Goal: Find specific page/section

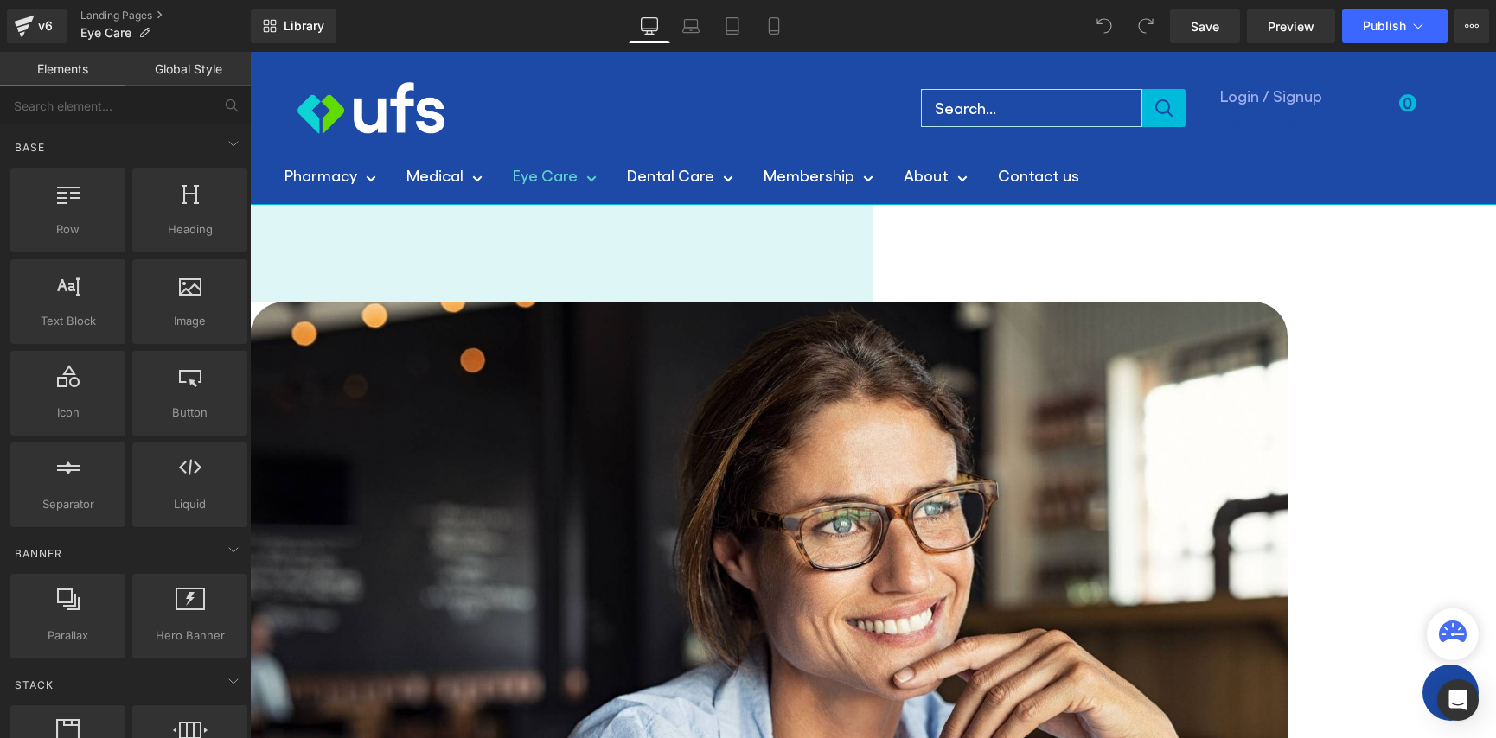
click at [586, 175] on link "Eye Care" at bounding box center [555, 176] width 84 height 28
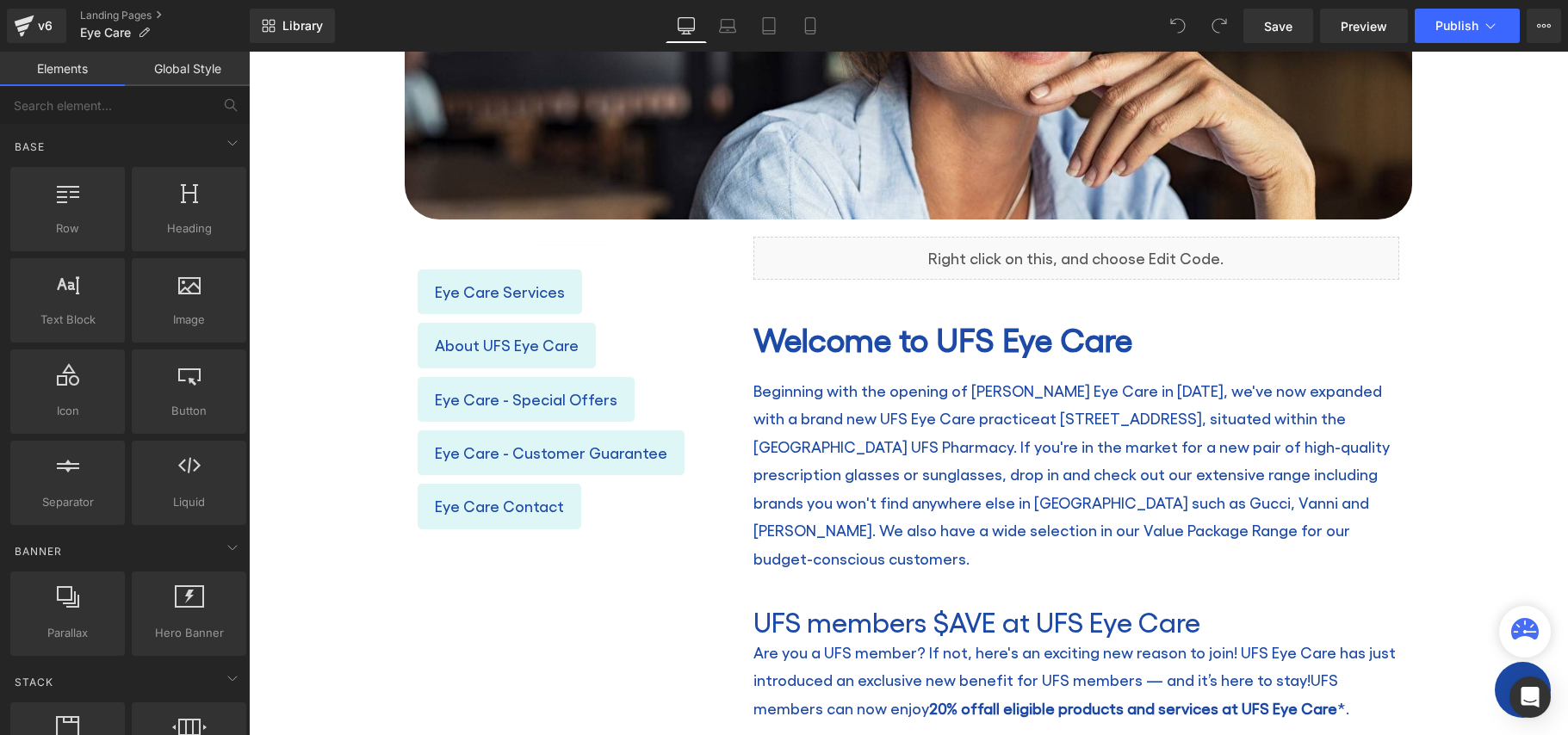
scroll to position [603, 0]
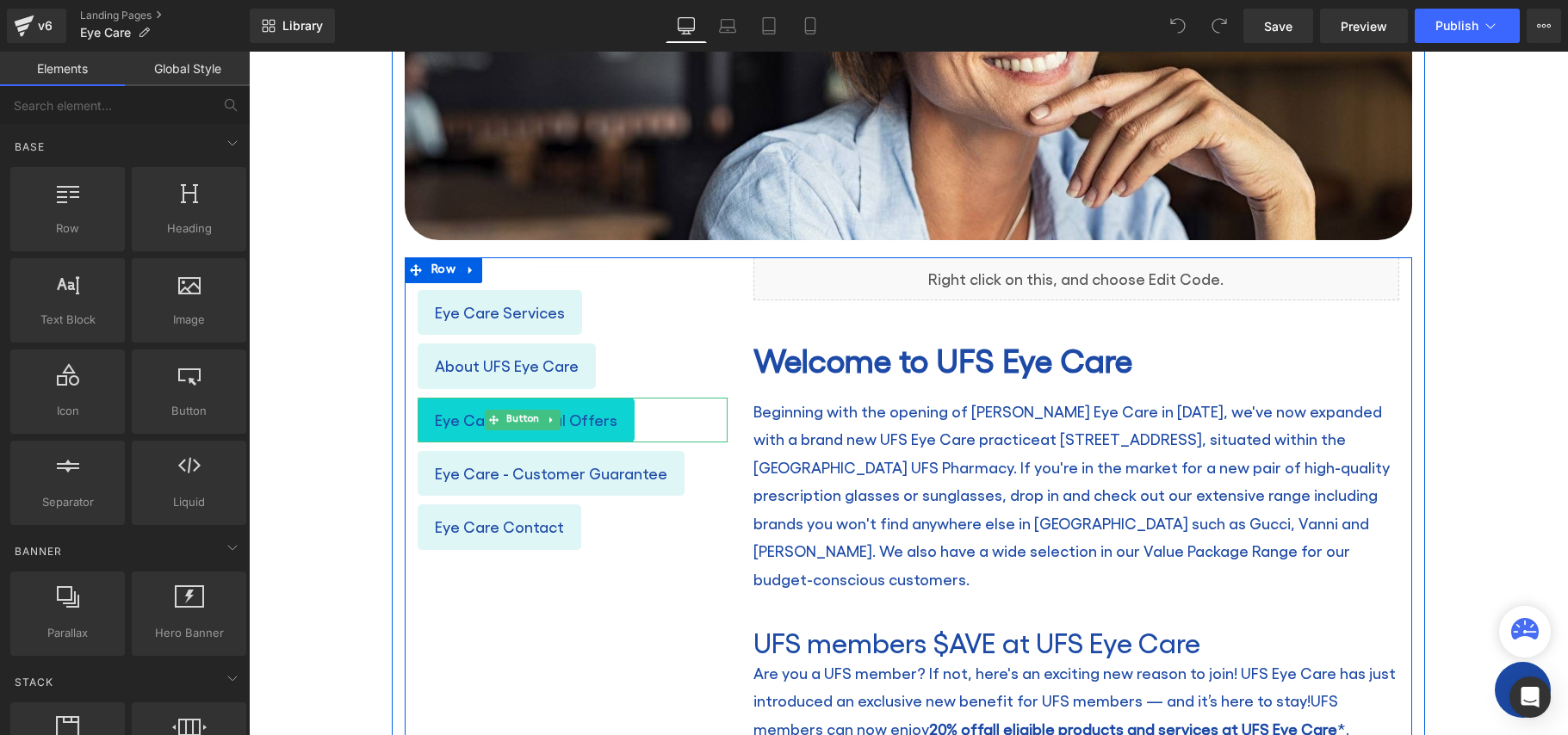
click at [455, 420] on span "Eye Care - Special Offers" at bounding box center [526, 420] width 182 height 28
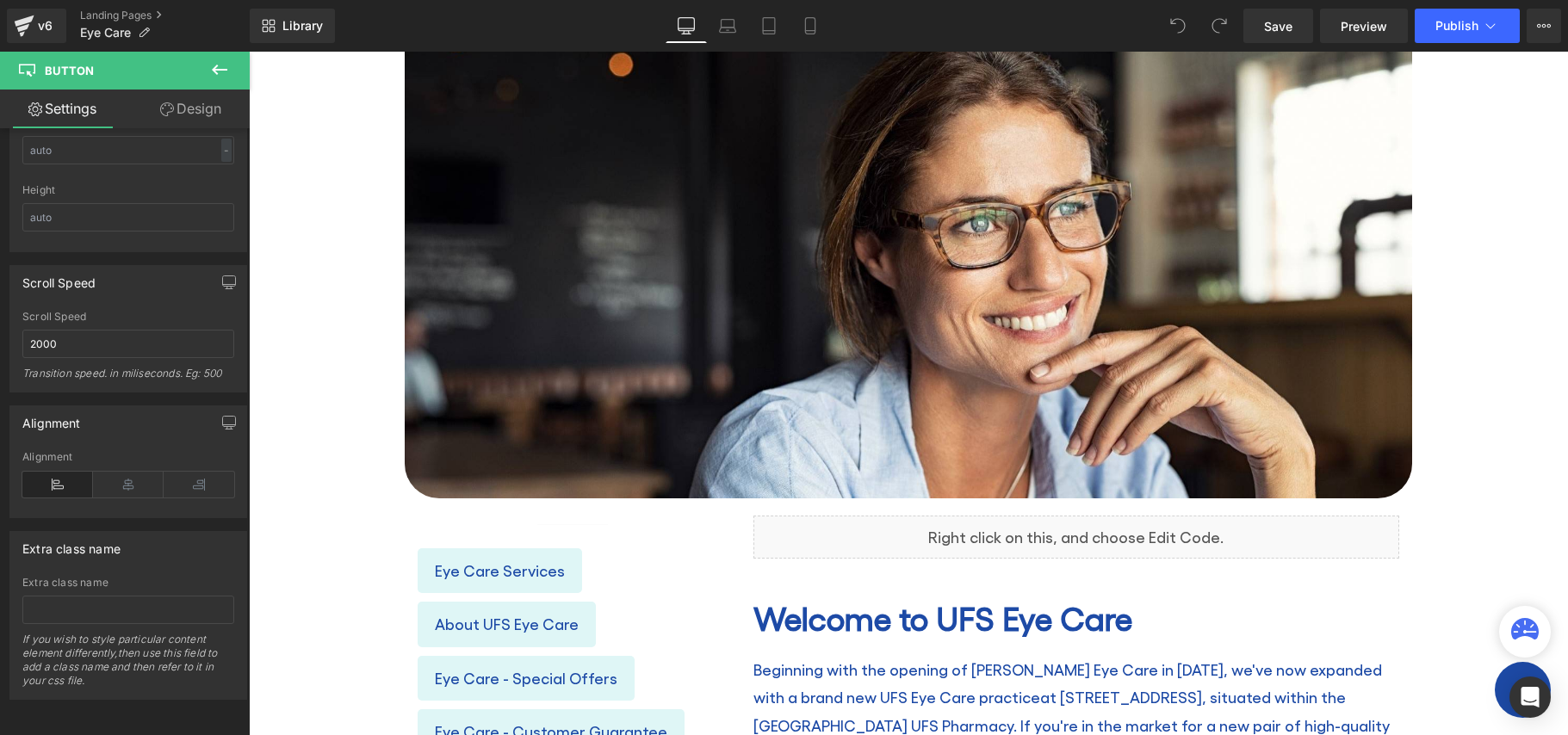
scroll to position [0, 0]
